Goal: Information Seeking & Learning: Learn about a topic

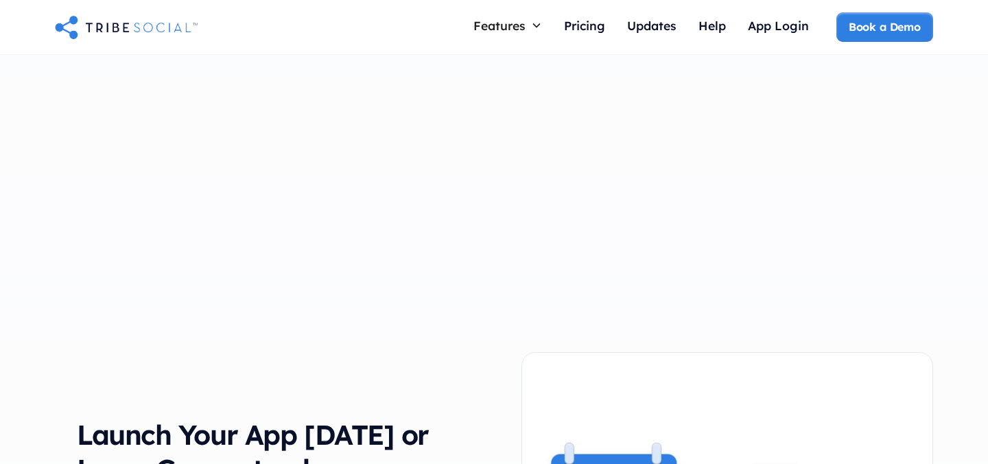
scroll to position [1094, 0]
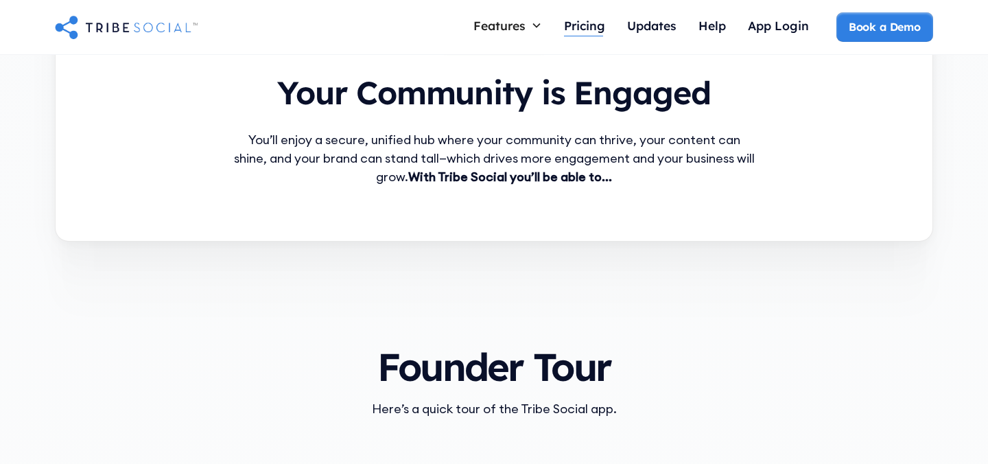
click at [590, 23] on div "Pricing" at bounding box center [584, 25] width 41 height 15
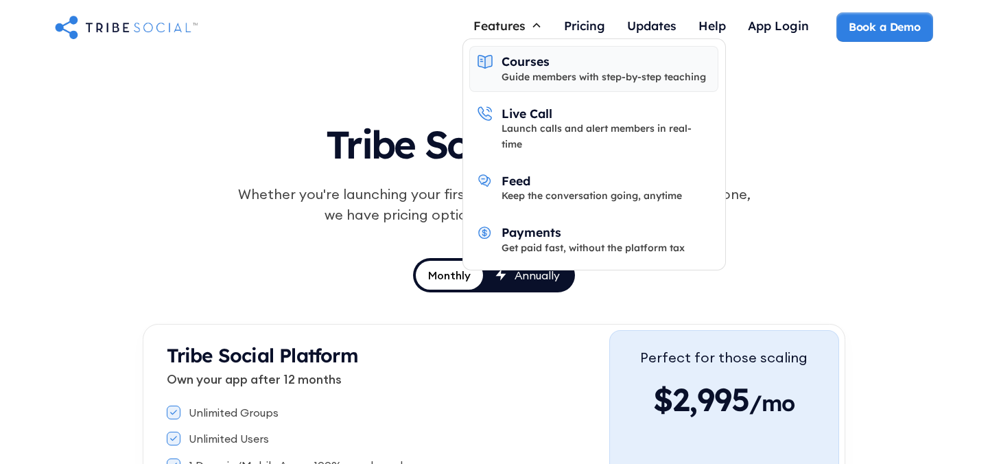
click at [536, 84] on link "Courses Guide members with step-by-step teaching" at bounding box center [593, 69] width 249 height 47
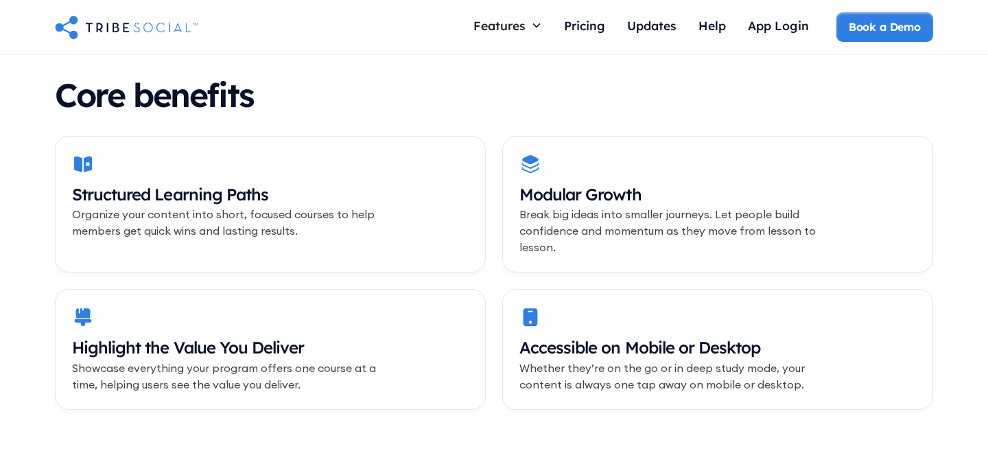
scroll to position [460, 0]
